Goal: Task Accomplishment & Management: Manage account settings

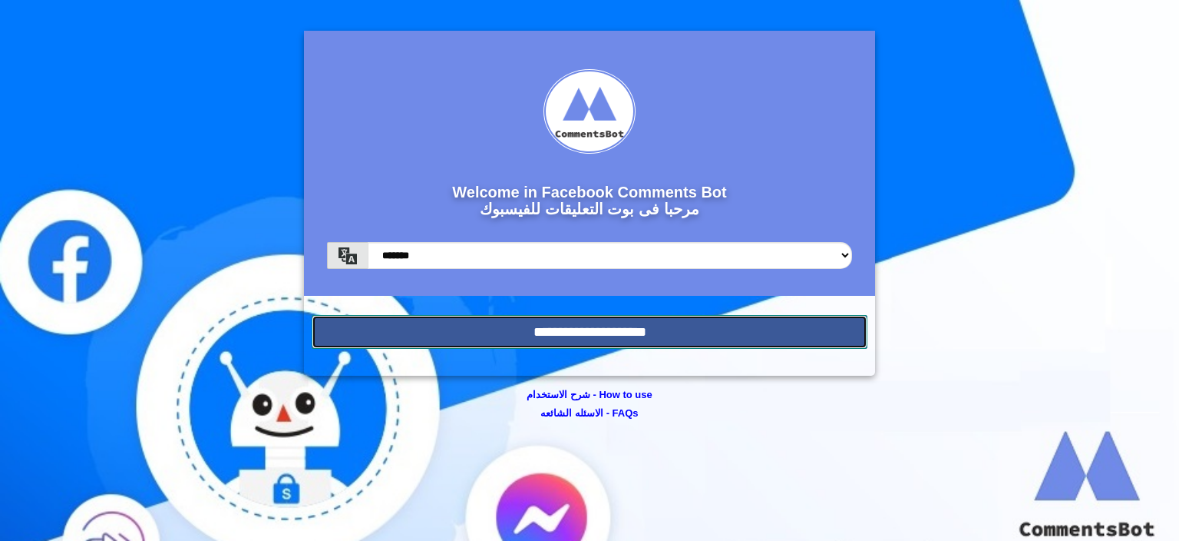
click at [617, 331] on input "**********" at bounding box center [590, 332] width 556 height 34
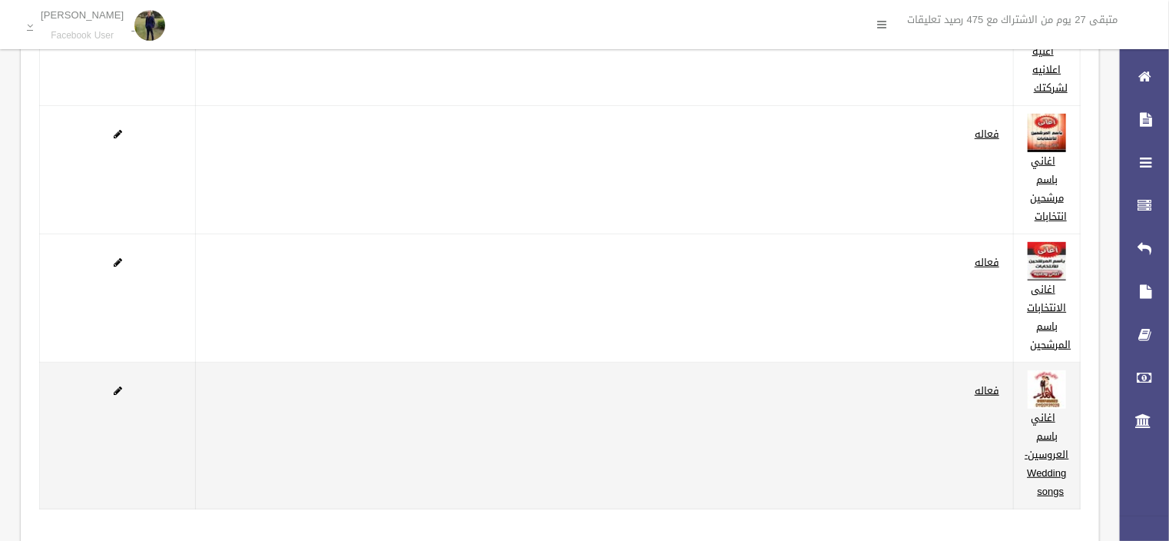
scroll to position [395, 0]
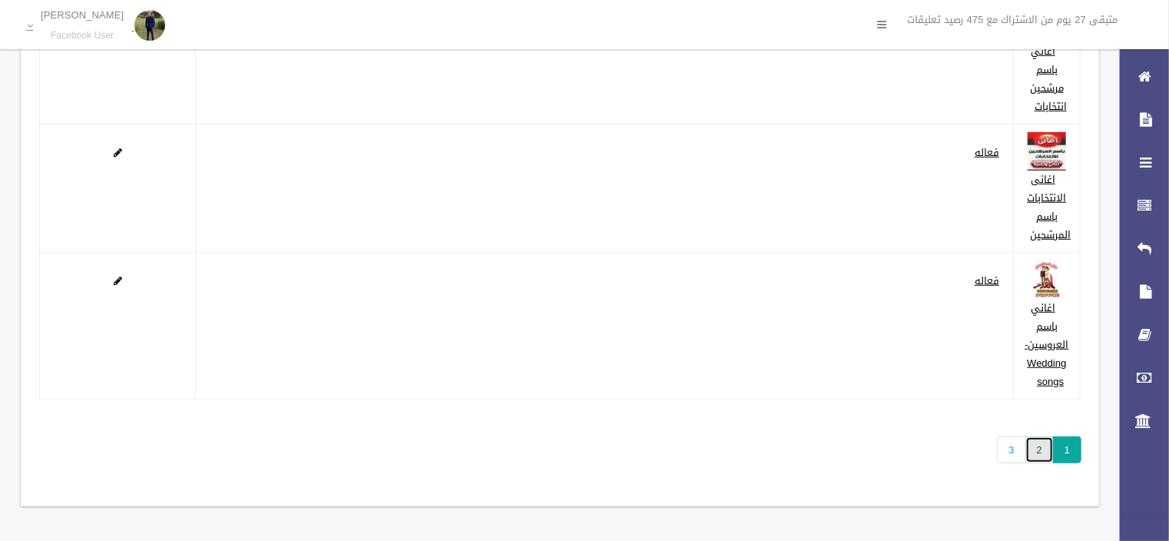
click at [1037, 452] on link "2" at bounding box center [1039, 449] width 28 height 27
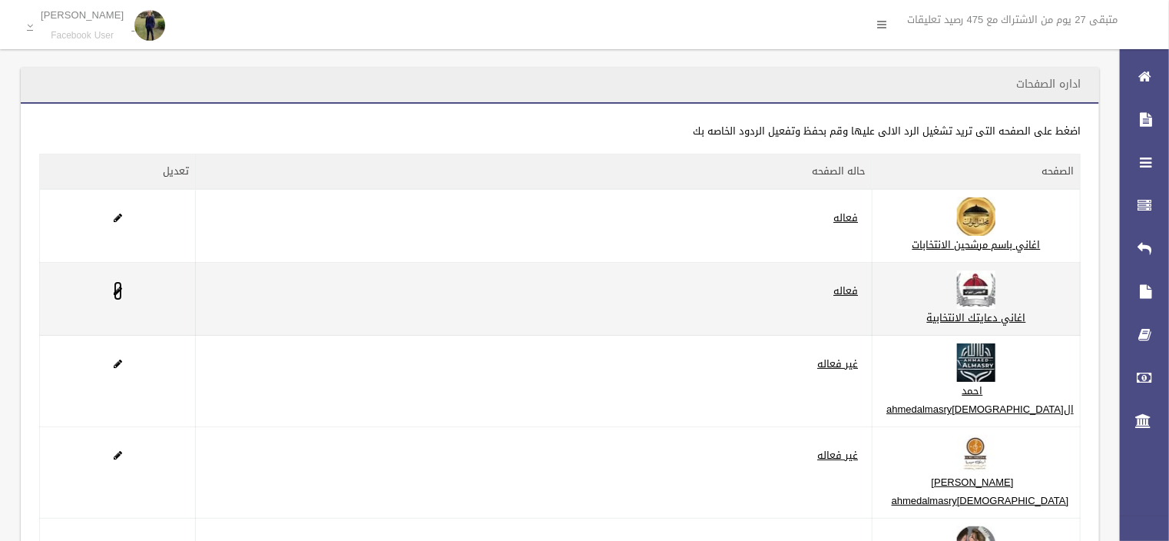
click at [114, 296] on span at bounding box center [118, 291] width 8 height 10
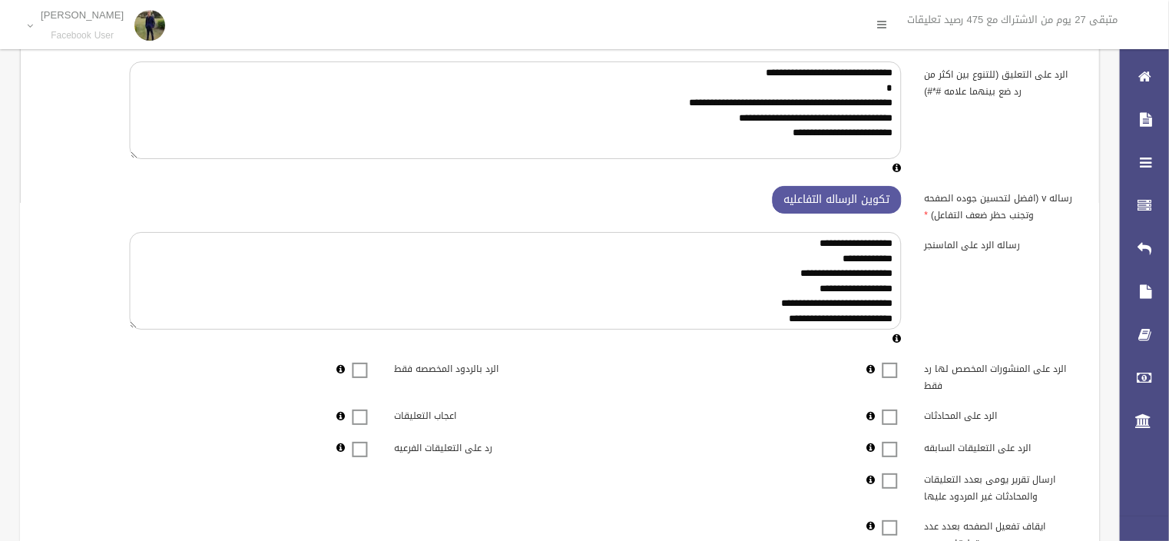
scroll to position [372, 0]
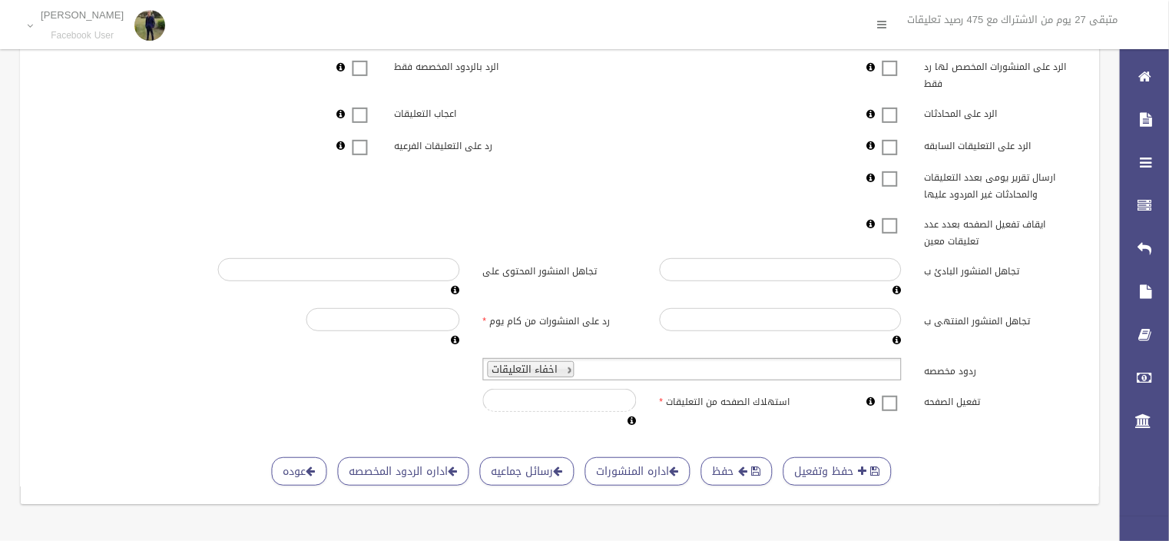
click at [892, 393] on span at bounding box center [889, 393] width 23 height 0
click at [734, 458] on button "حفظ" at bounding box center [736, 471] width 71 height 28
